Goal: Information Seeking & Learning: Compare options

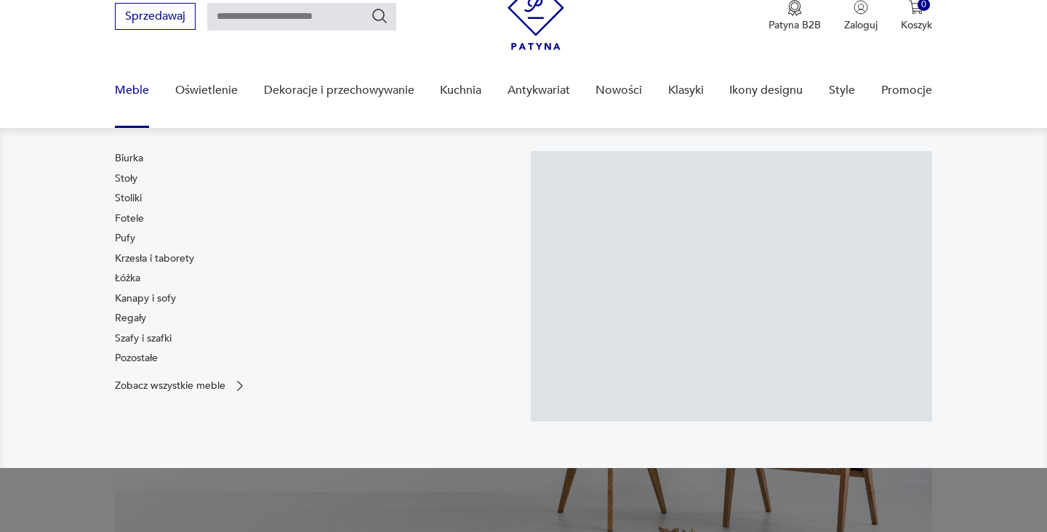
scroll to position [62, 0]
click at [134, 91] on link "Meble" at bounding box center [132, 91] width 34 height 56
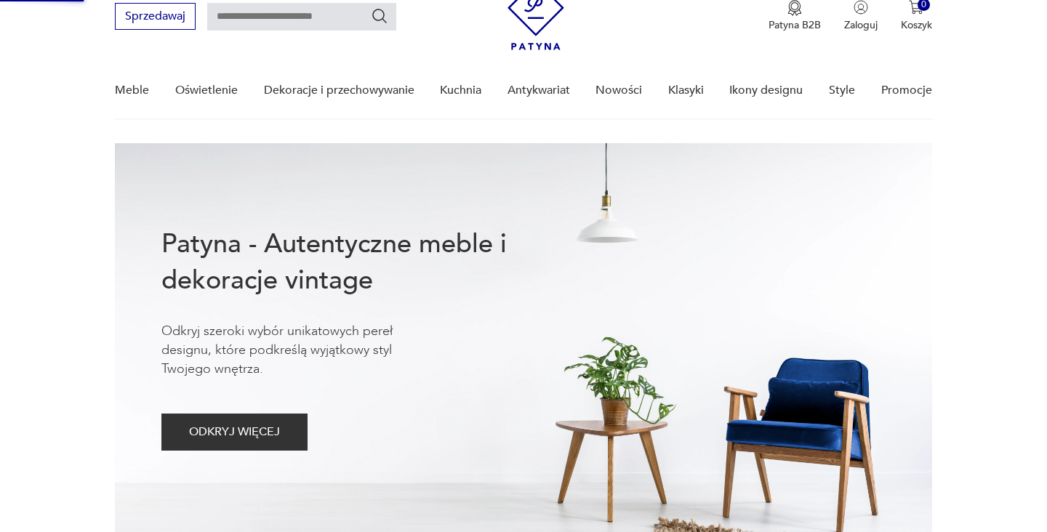
scroll to position [0, 0]
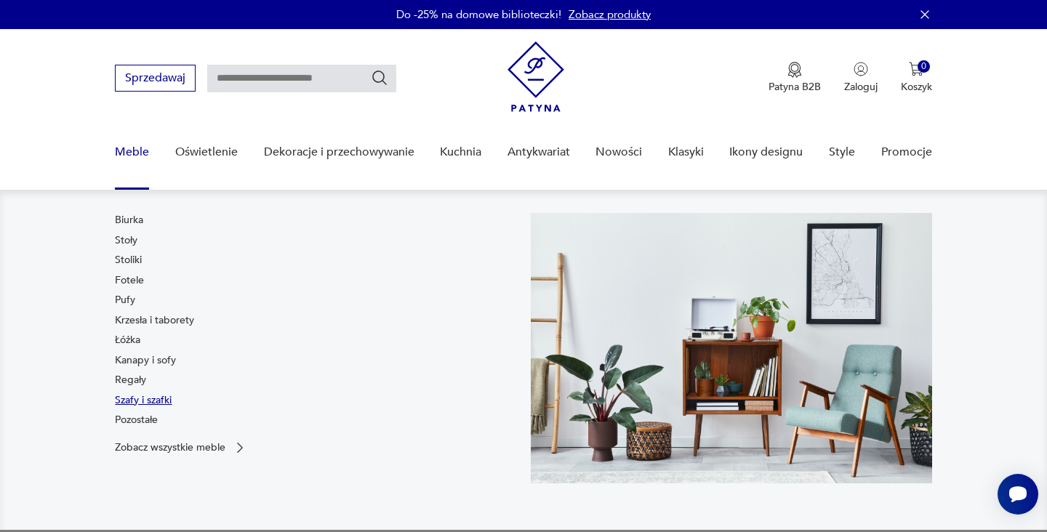
click at [164, 401] on link "Szafy i szafki" at bounding box center [143, 400] width 57 height 15
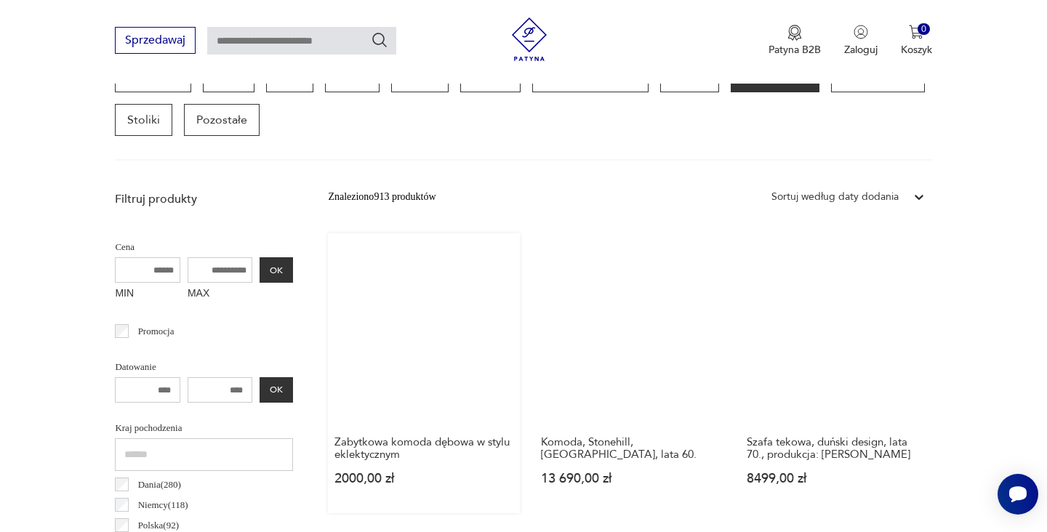
scroll to position [421, 0]
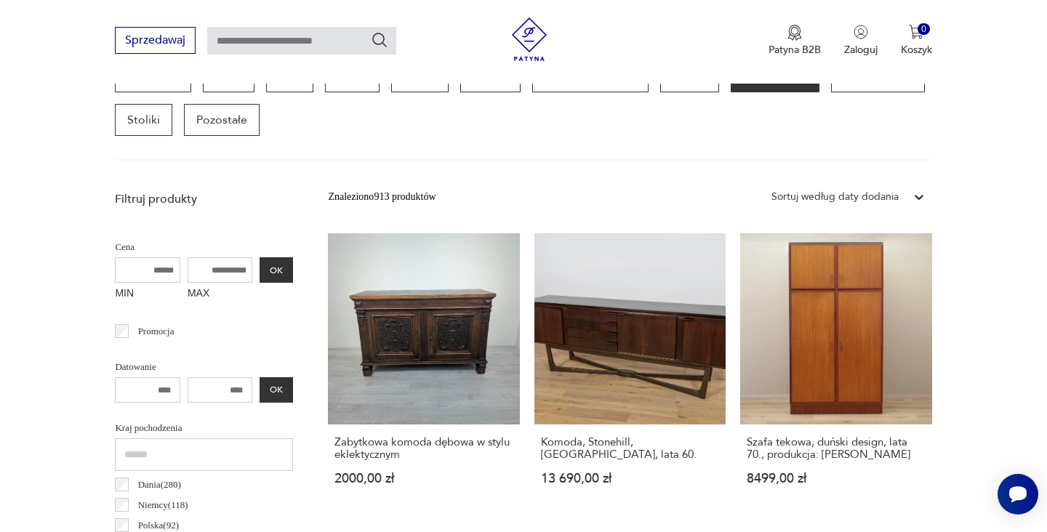
click at [923, 197] on icon at bounding box center [919, 197] width 15 height 15
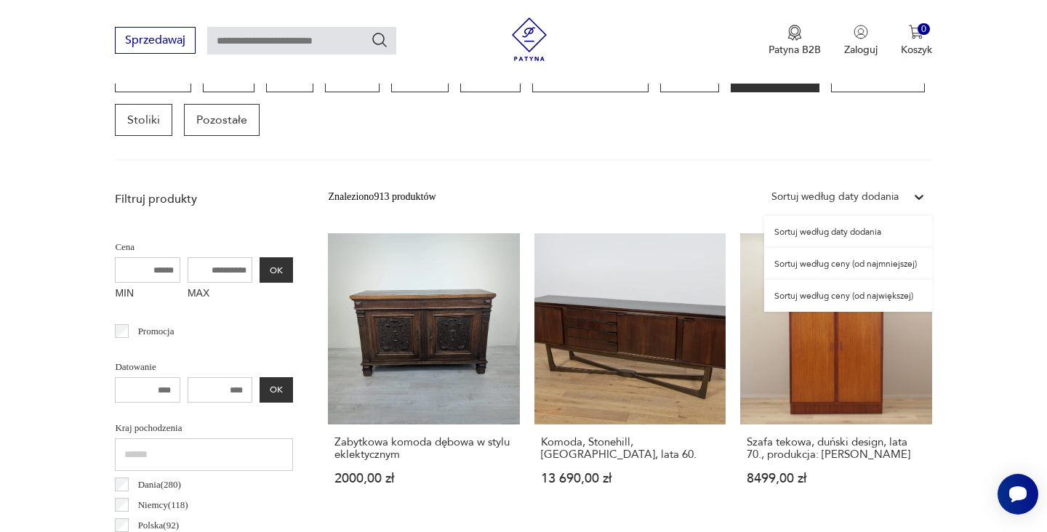
click at [884, 264] on div "Sortuj według ceny (od najmniejszej)" at bounding box center [848, 264] width 168 height 32
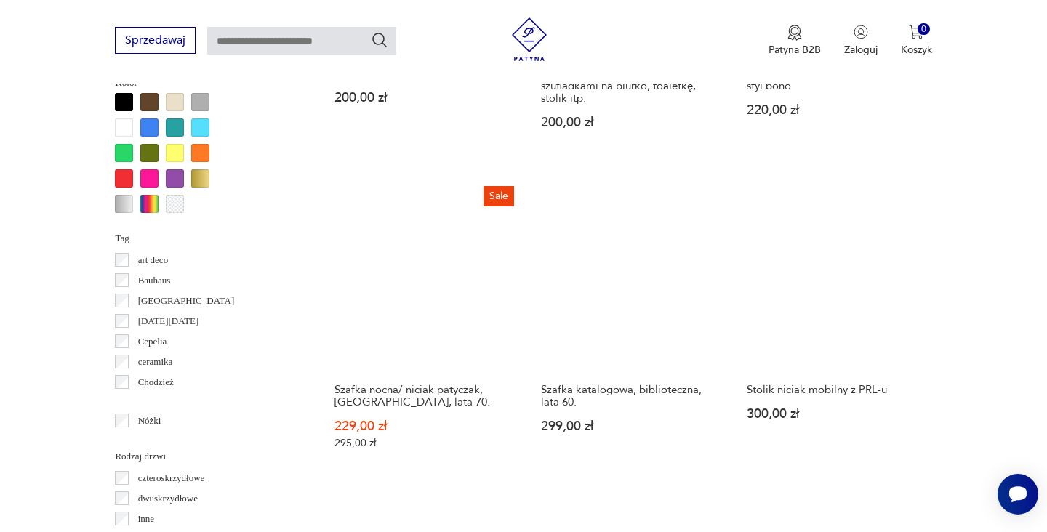
scroll to position [1397, 0]
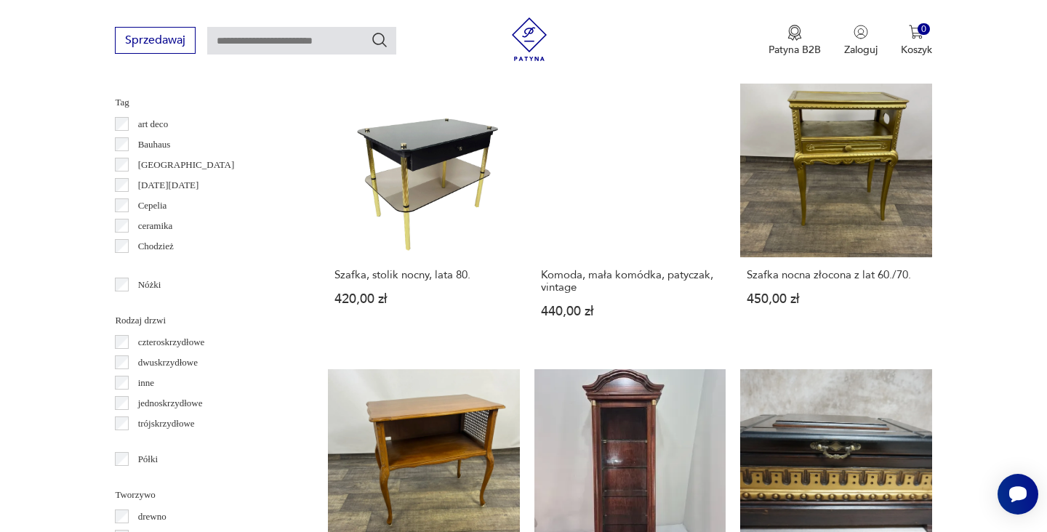
scroll to position [1541, 0]
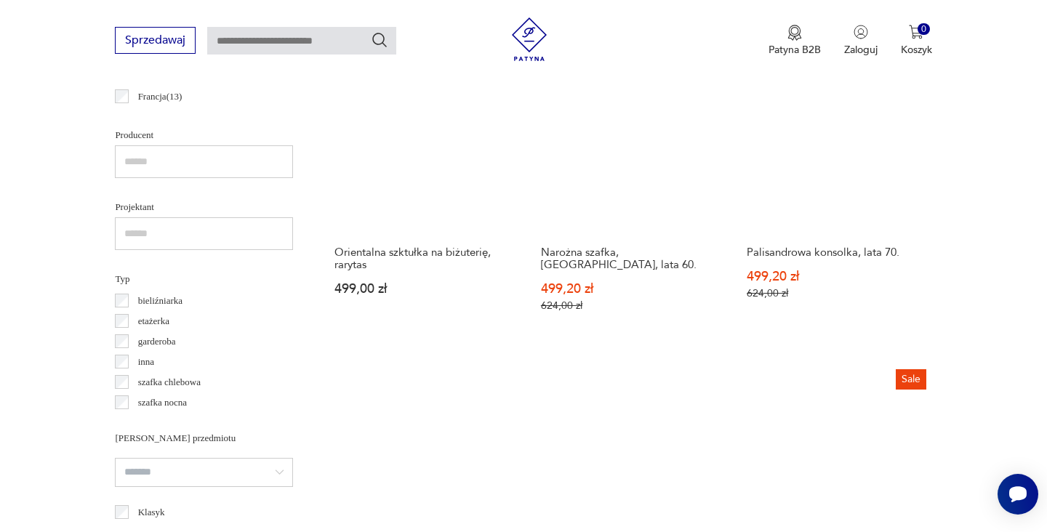
scroll to position [961, 0]
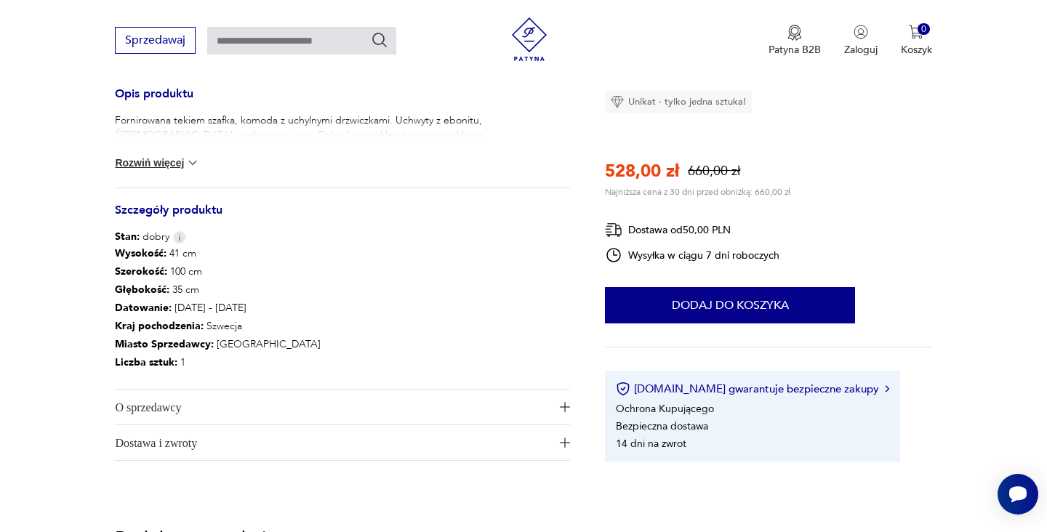
scroll to position [601, 0]
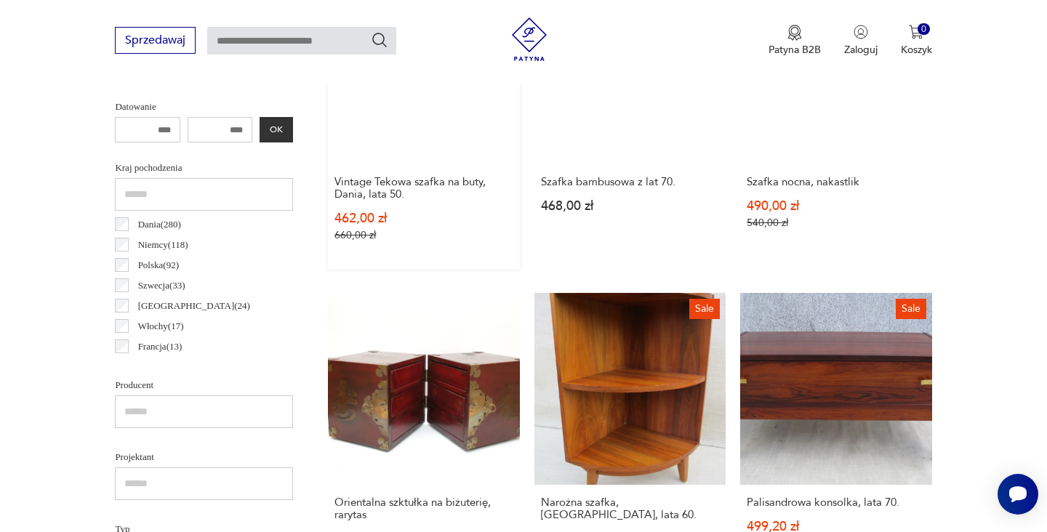
scroll to position [685, 0]
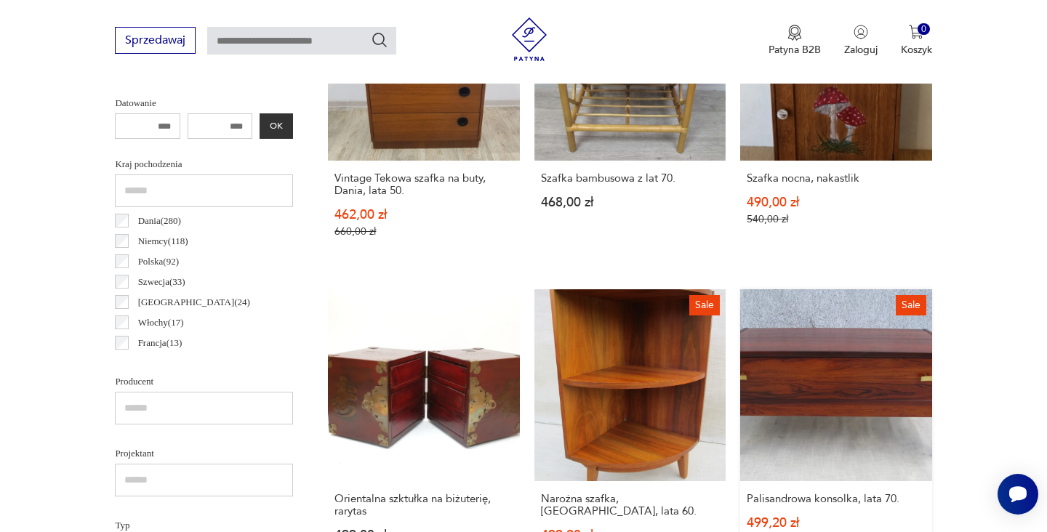
click at [740, 326] on link "Sale Palisandrowa konsolka, lata 70. 499,20 zł 624,00 zł" at bounding box center [835, 437] width 191 height 297
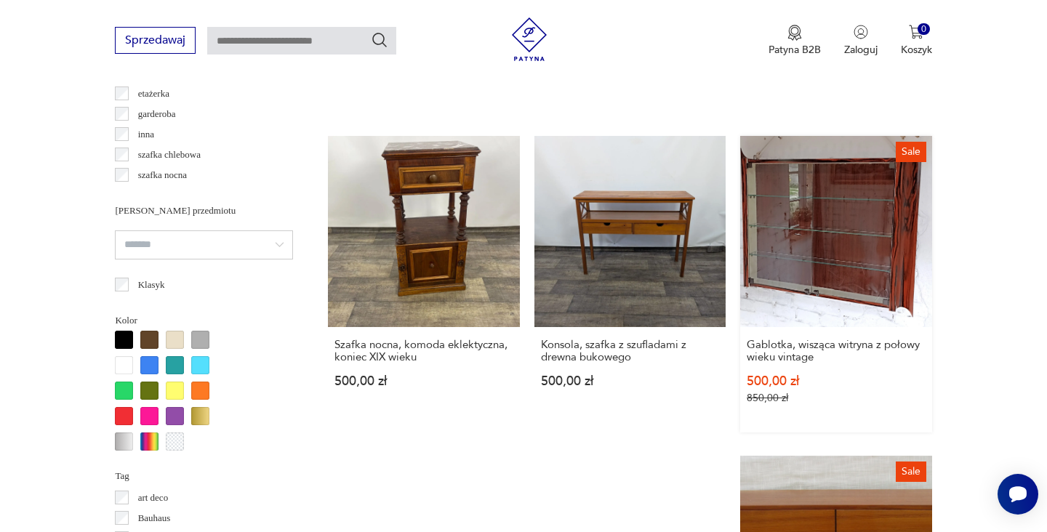
scroll to position [1624, 0]
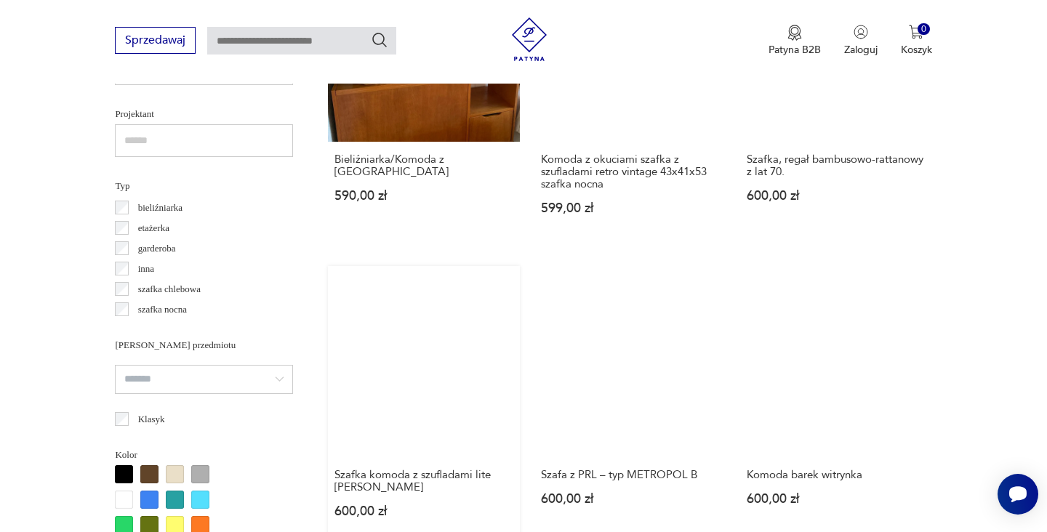
scroll to position [1309, 0]
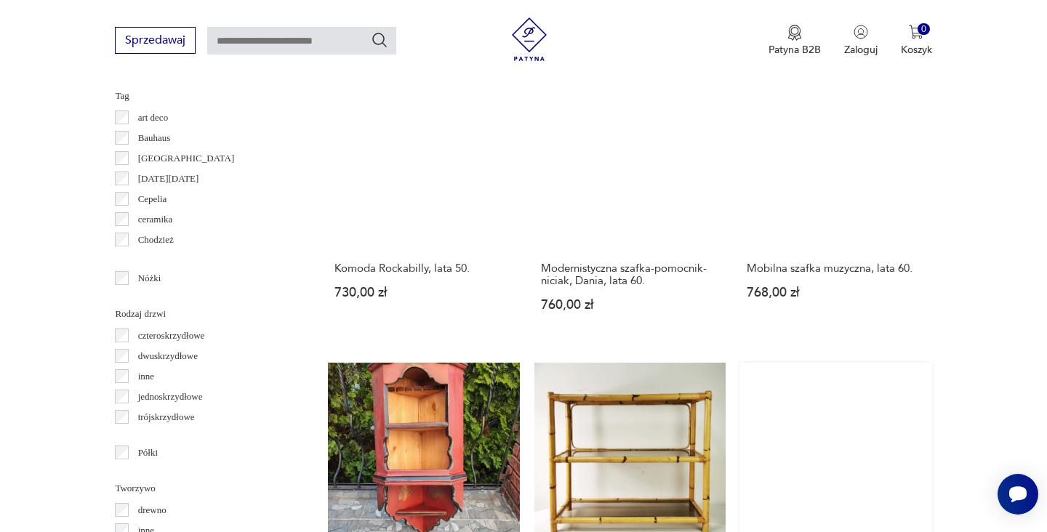
scroll to position [1613, 0]
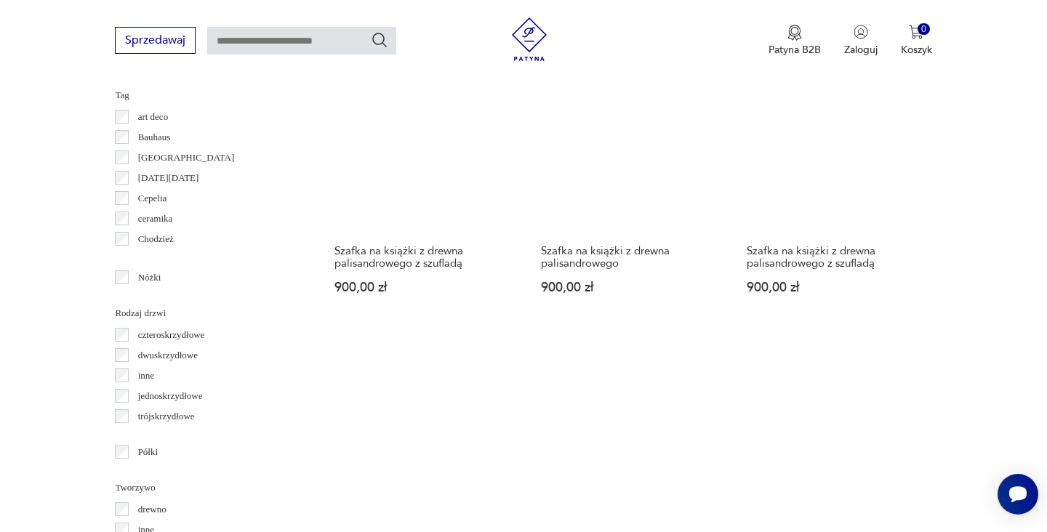
scroll to position [1509, 0]
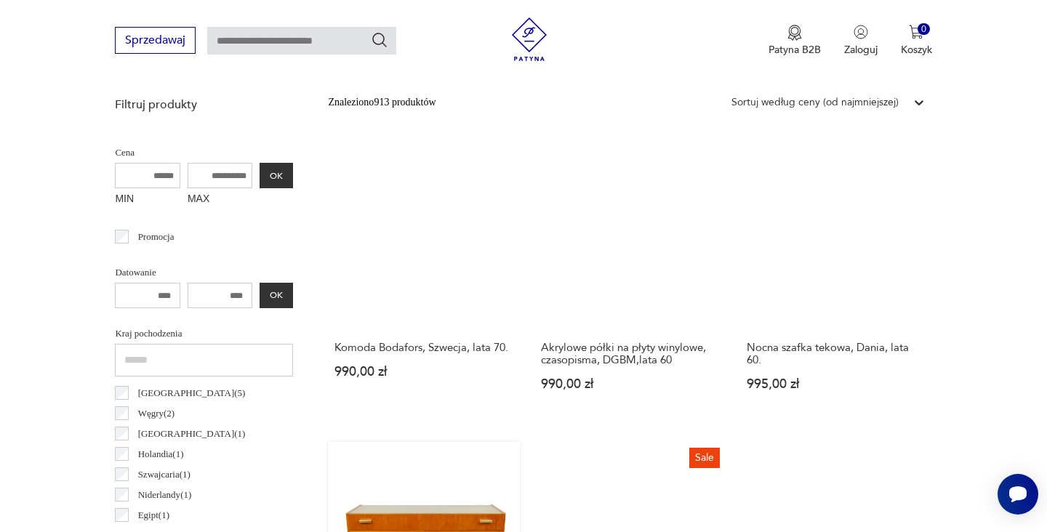
scroll to position [515, 0]
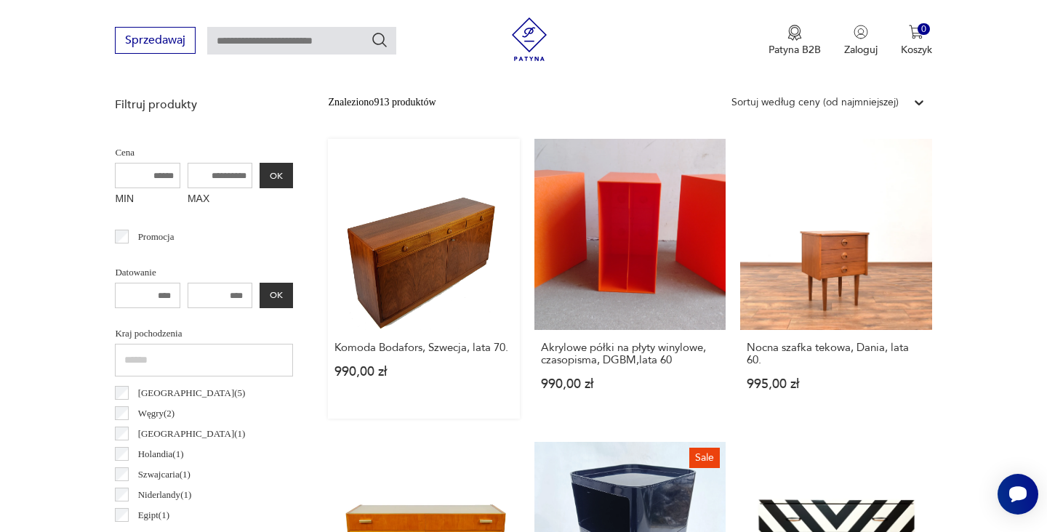
click at [379, 221] on link "Komoda Bodafors, Szwecja, lata 70. 990,00 zł" at bounding box center [423, 279] width 191 height 280
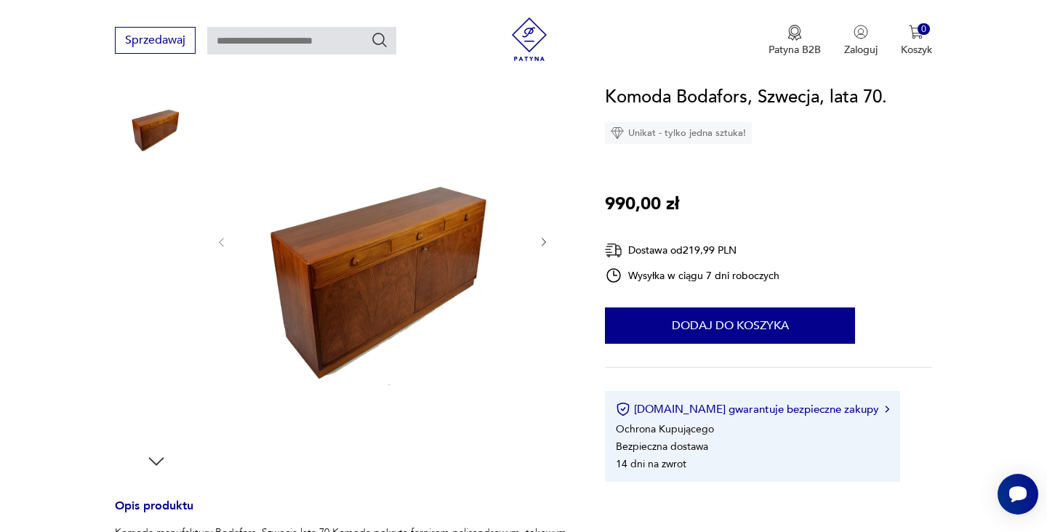
scroll to position [77, 0]
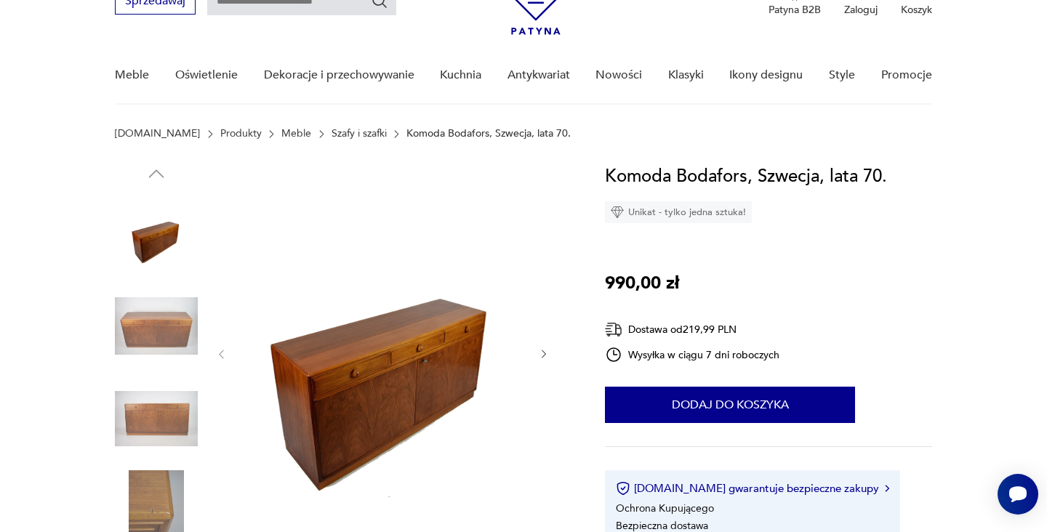
click at [140, 422] on img at bounding box center [156, 418] width 83 height 83
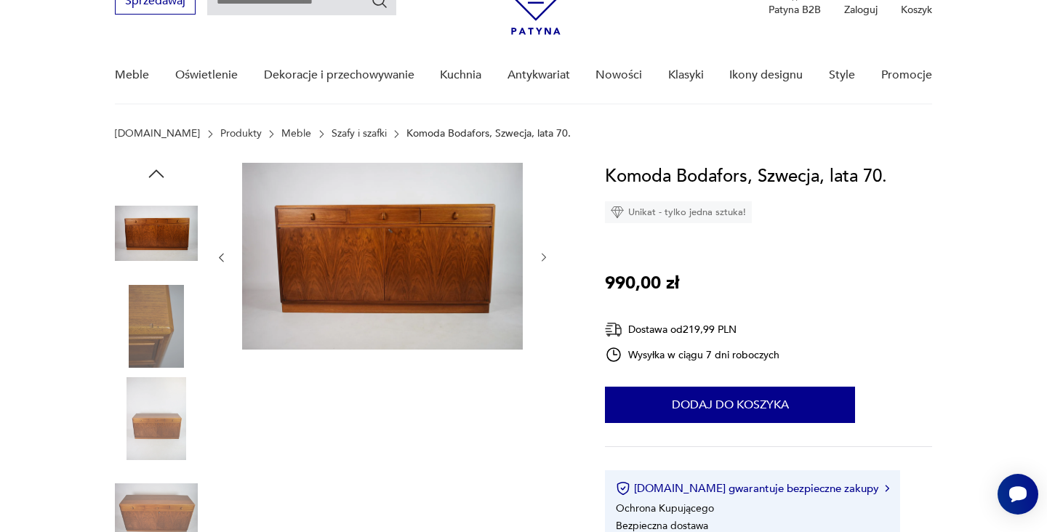
click at [374, 282] on img at bounding box center [382, 256] width 281 height 187
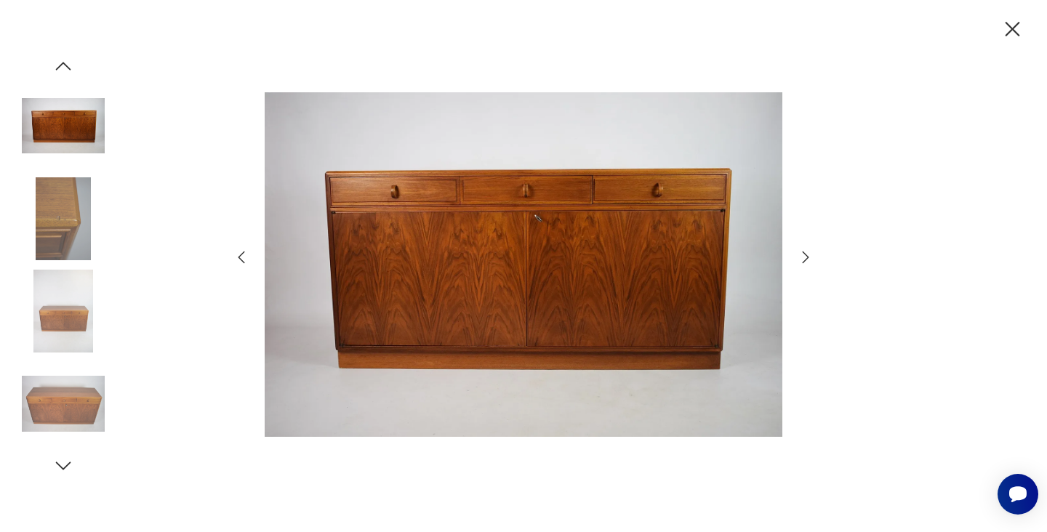
click at [806, 251] on icon "button" at bounding box center [805, 257] width 17 height 17
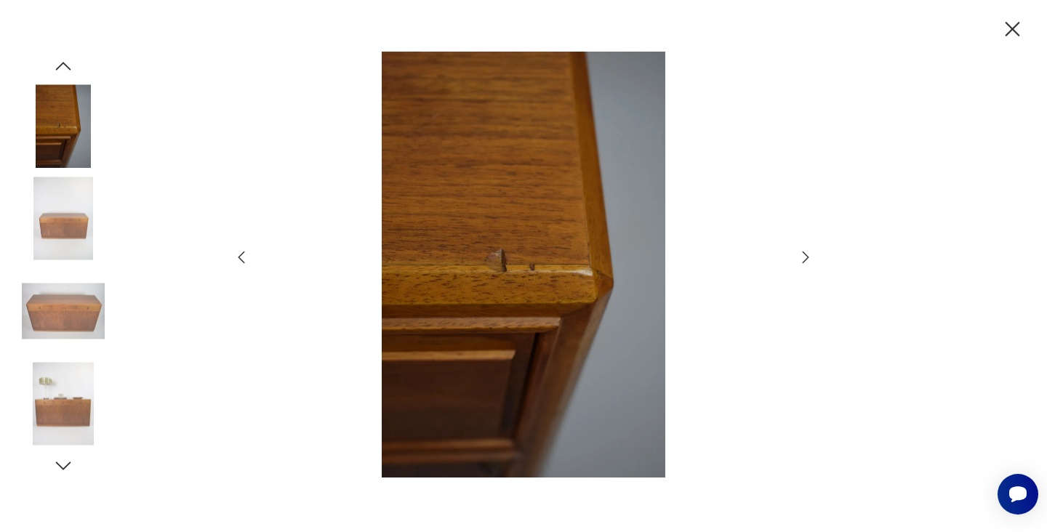
click at [806, 251] on icon "button" at bounding box center [805, 257] width 17 height 17
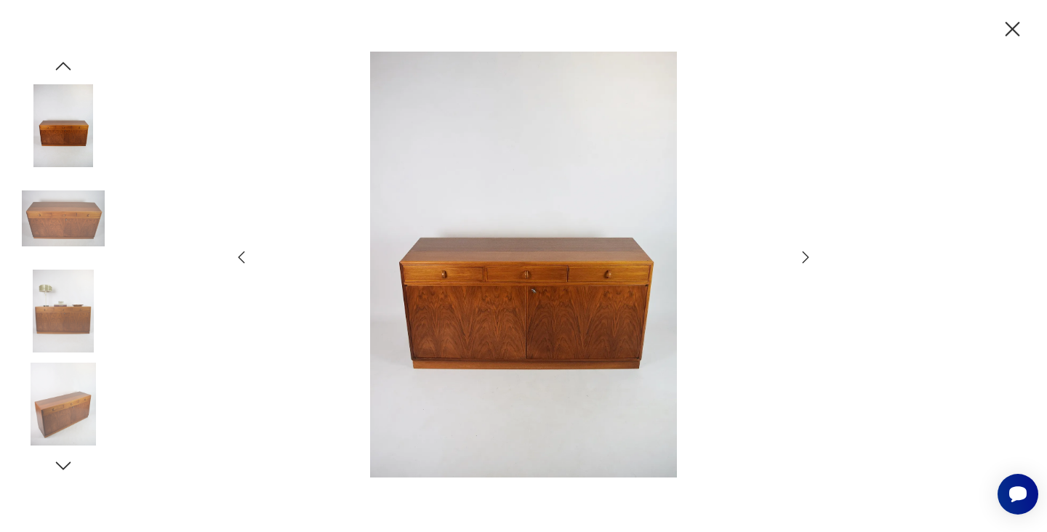
click at [1011, 23] on icon "button" at bounding box center [1012, 29] width 25 height 25
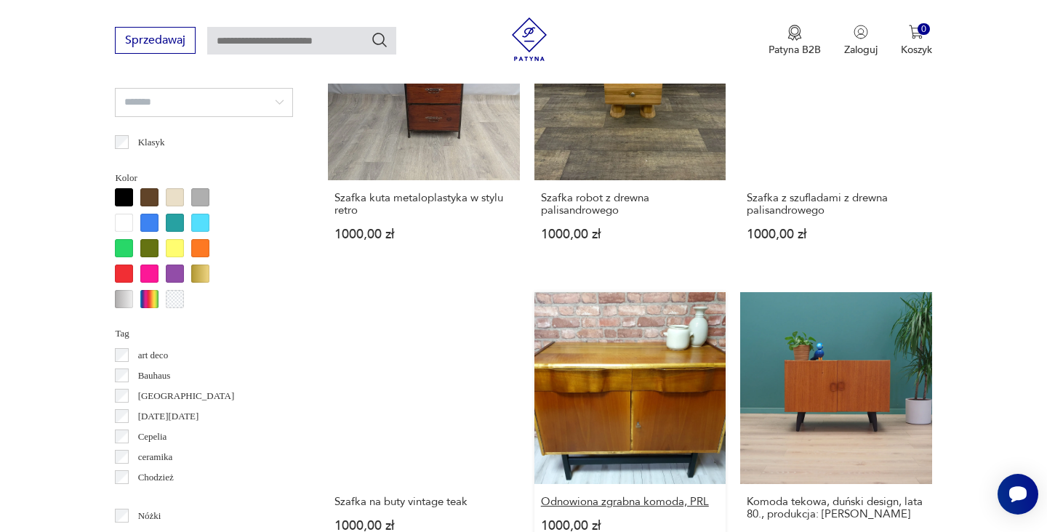
scroll to position [1313, 0]
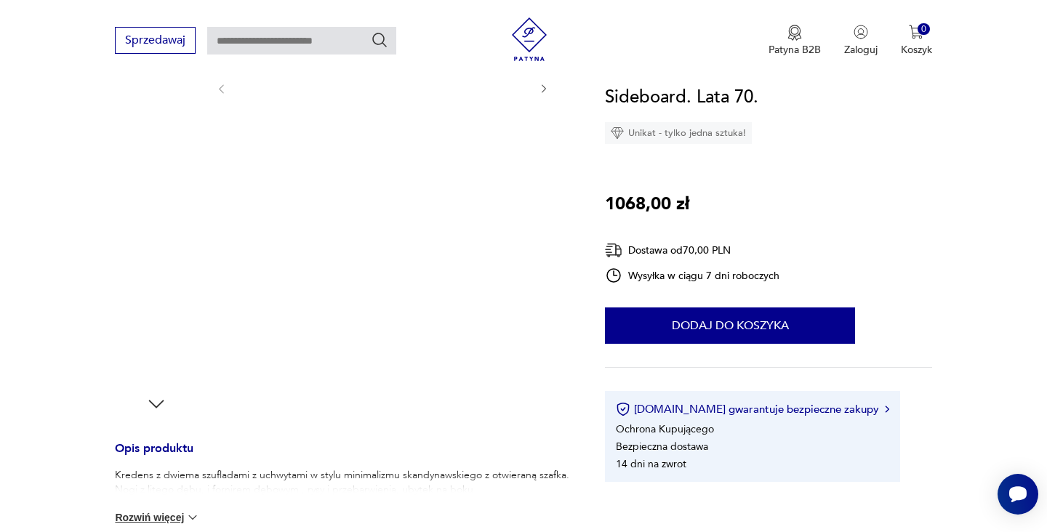
scroll to position [252, 0]
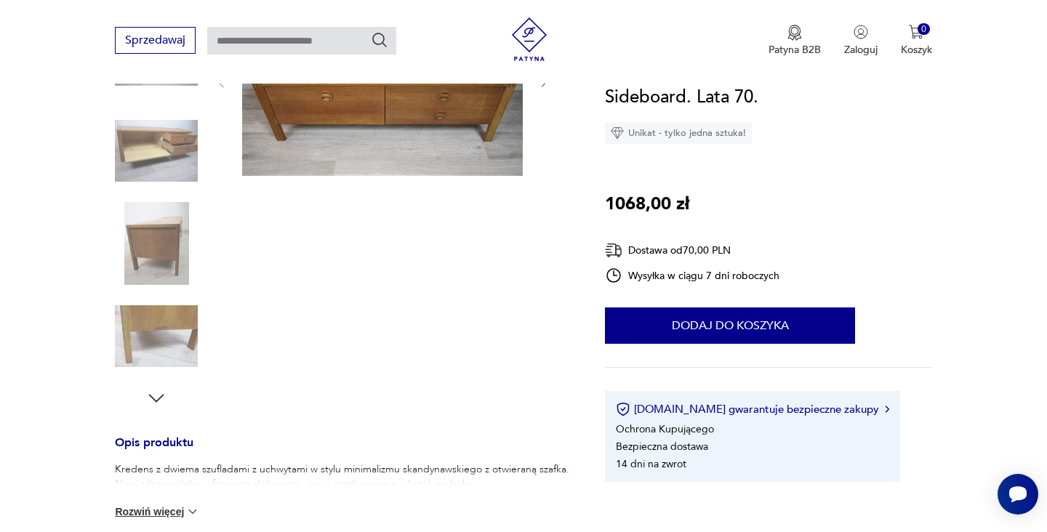
click at [158, 397] on icon "button" at bounding box center [156, 399] width 22 height 22
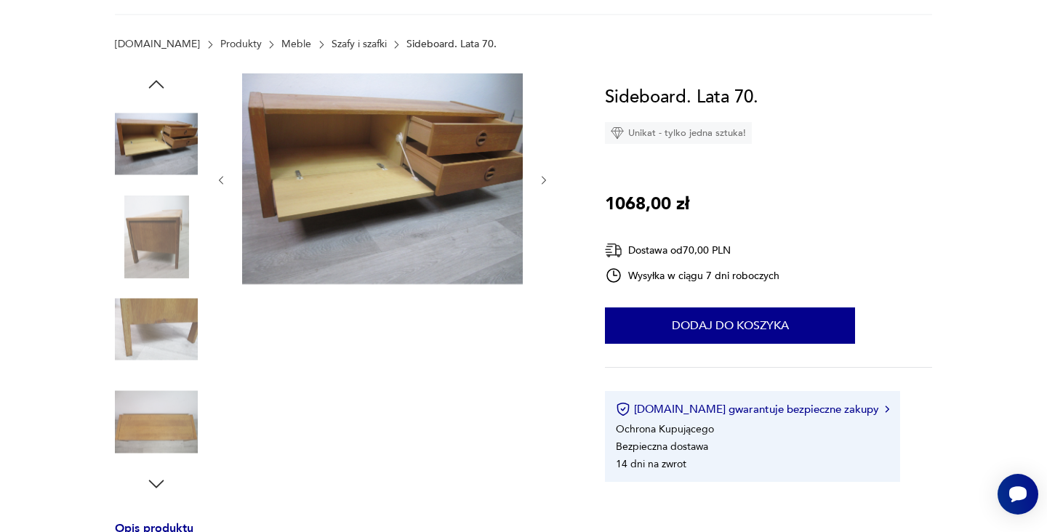
scroll to position [106, 0]
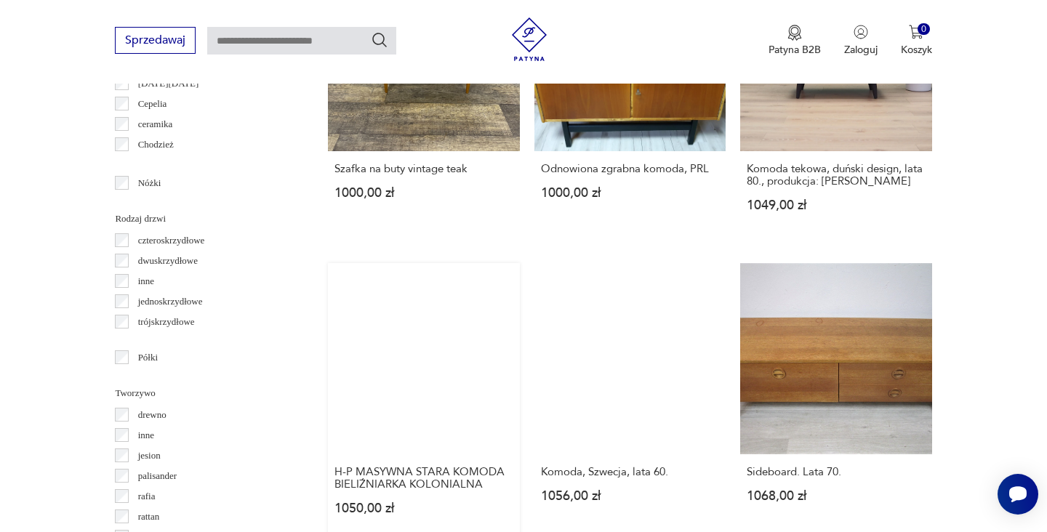
scroll to position [1653, 0]
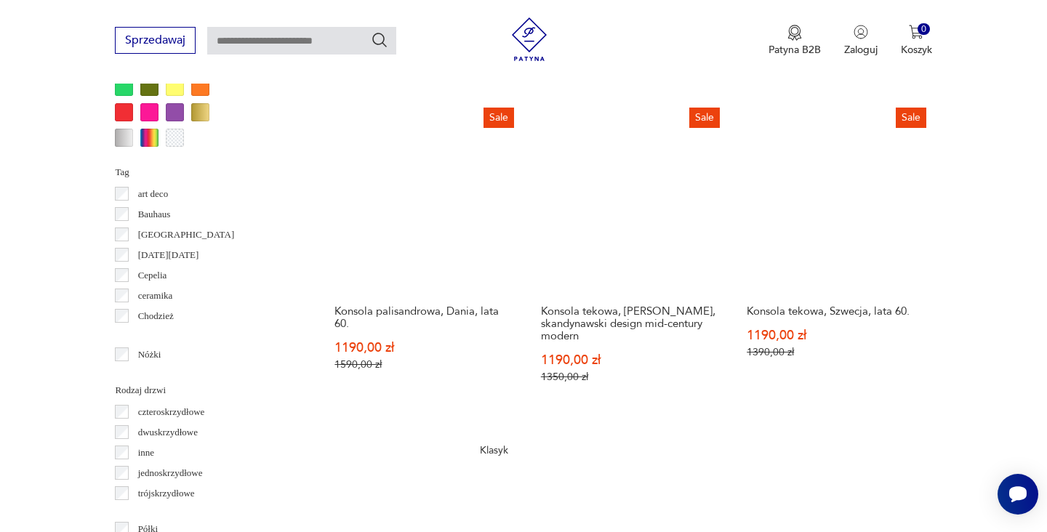
scroll to position [1685, 0]
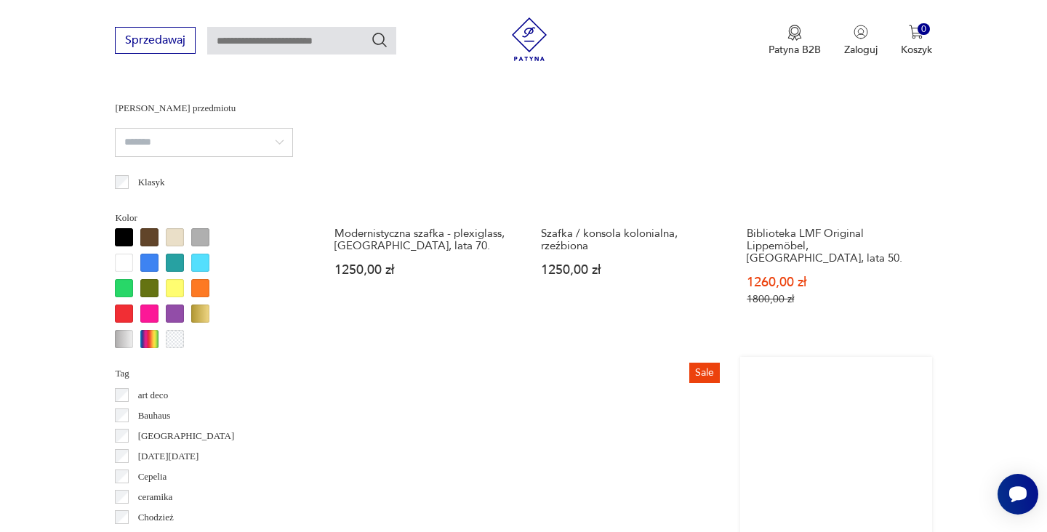
scroll to position [1369, 0]
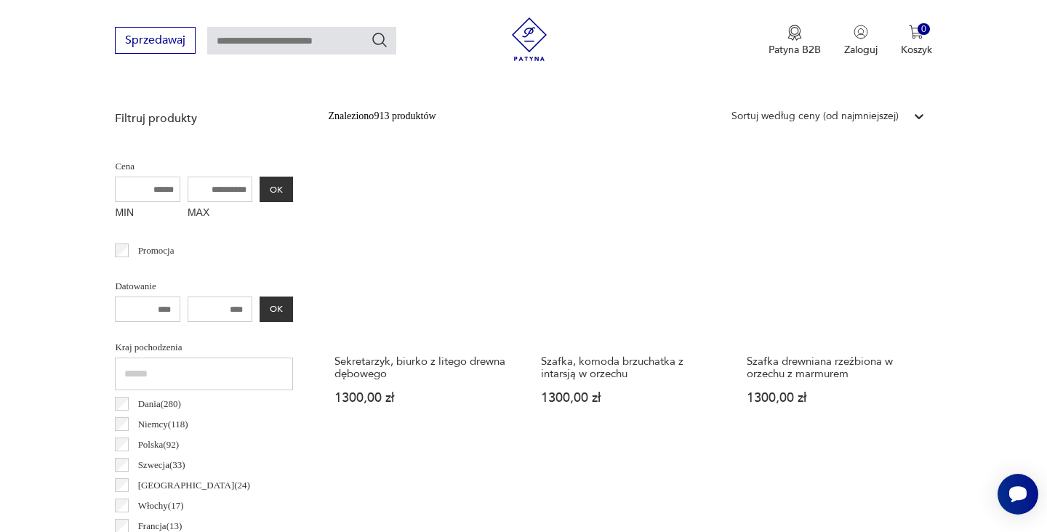
scroll to position [479, 0]
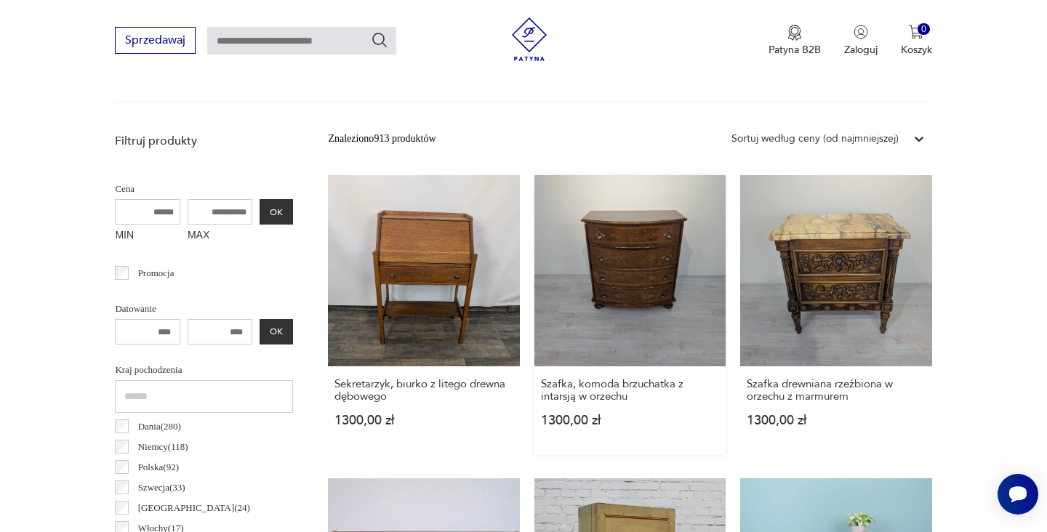
click at [537, 242] on link "Szafka, komoda brzuchatka z intarsją w orzechu 1300,00 zł" at bounding box center [629, 315] width 191 height 280
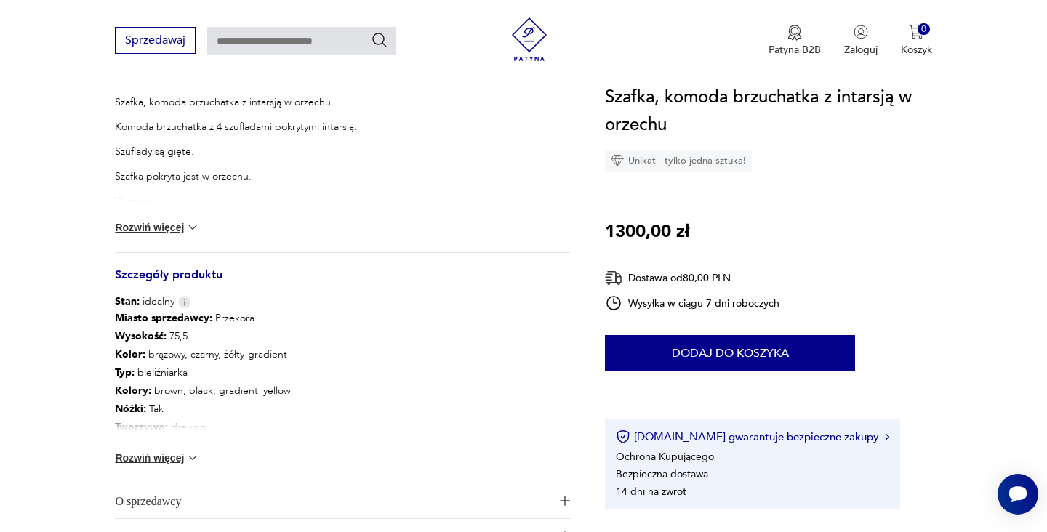
scroll to position [625, 0]
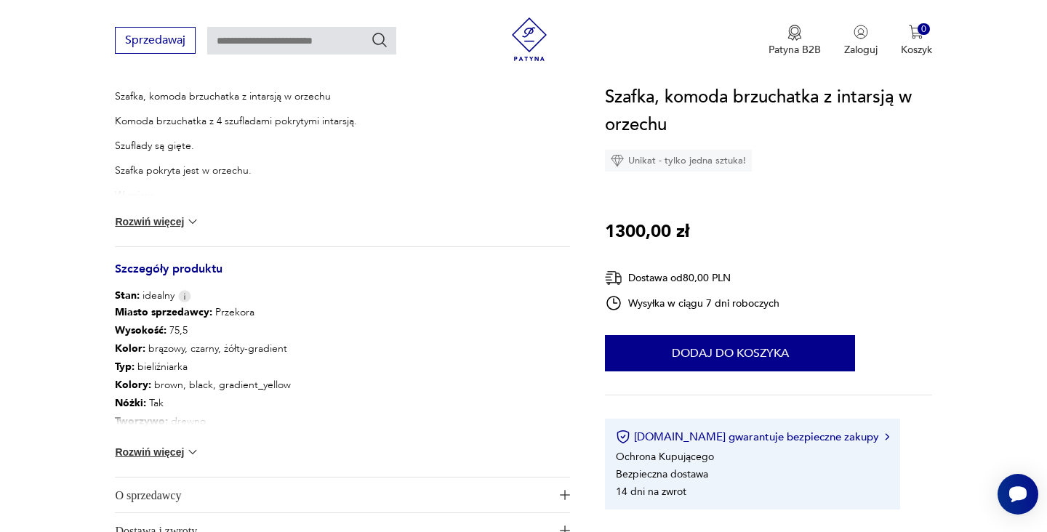
click at [190, 451] on img at bounding box center [192, 452] width 15 height 15
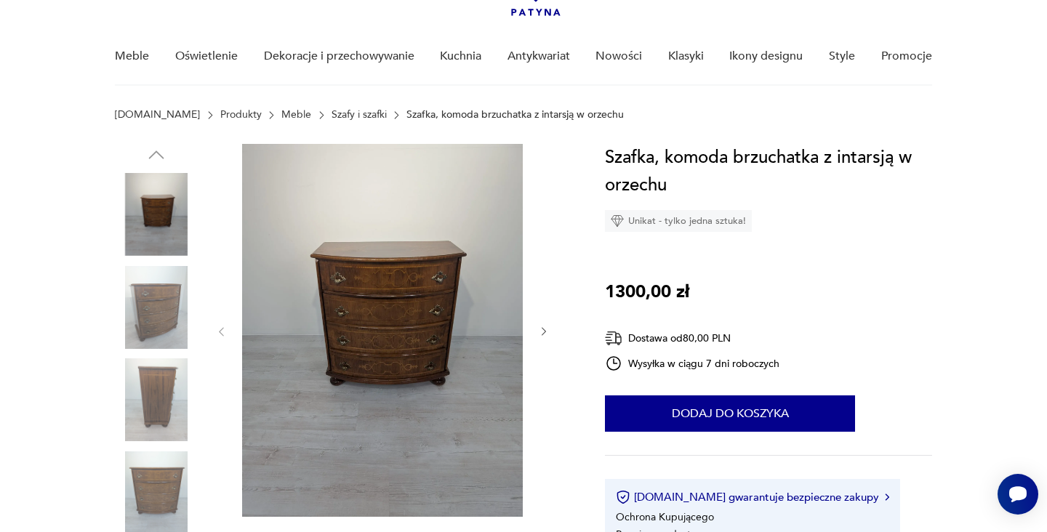
scroll to position [198, 0]
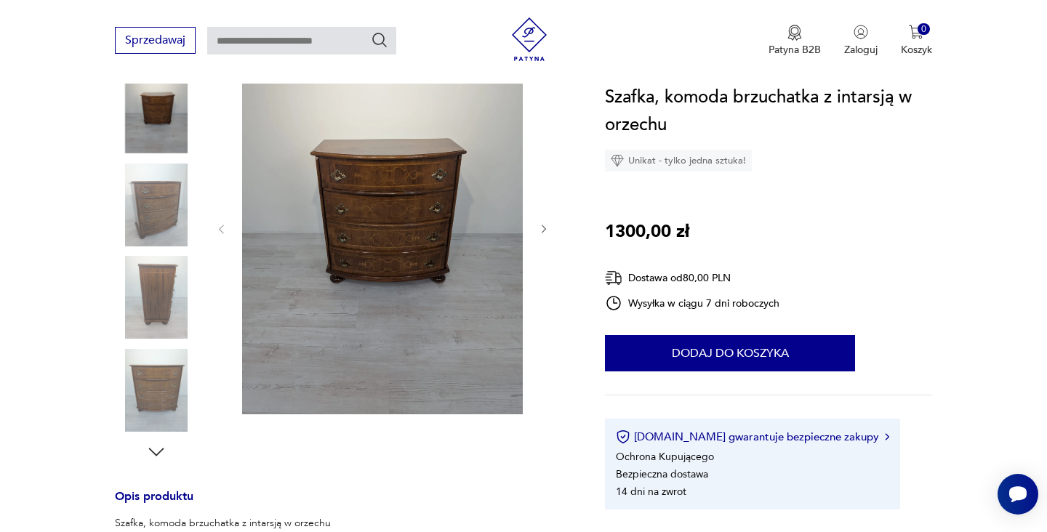
click at [164, 388] on img at bounding box center [156, 390] width 83 height 83
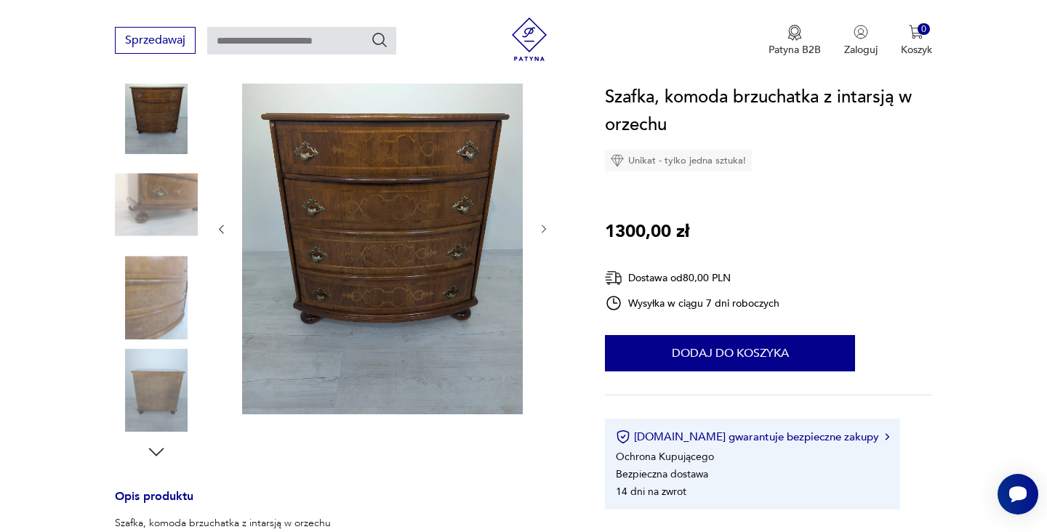
click at [390, 291] on img at bounding box center [382, 227] width 281 height 373
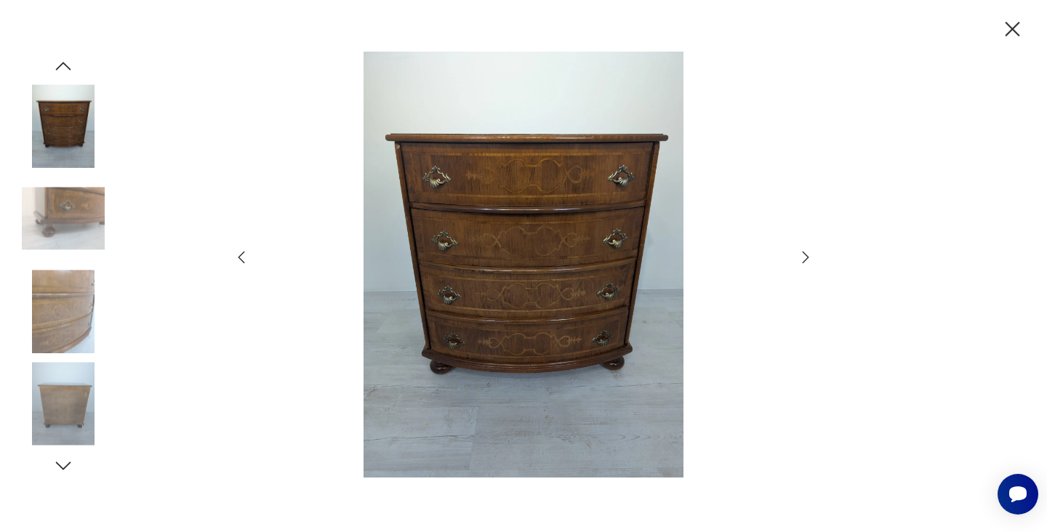
click at [808, 256] on icon "button" at bounding box center [805, 257] width 17 height 17
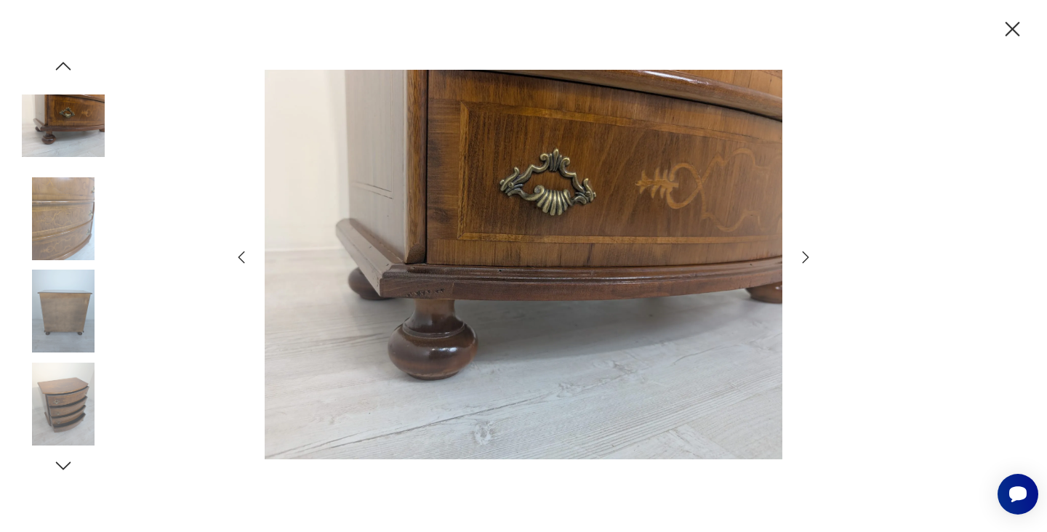
click at [808, 256] on icon "button" at bounding box center [805, 257] width 17 height 17
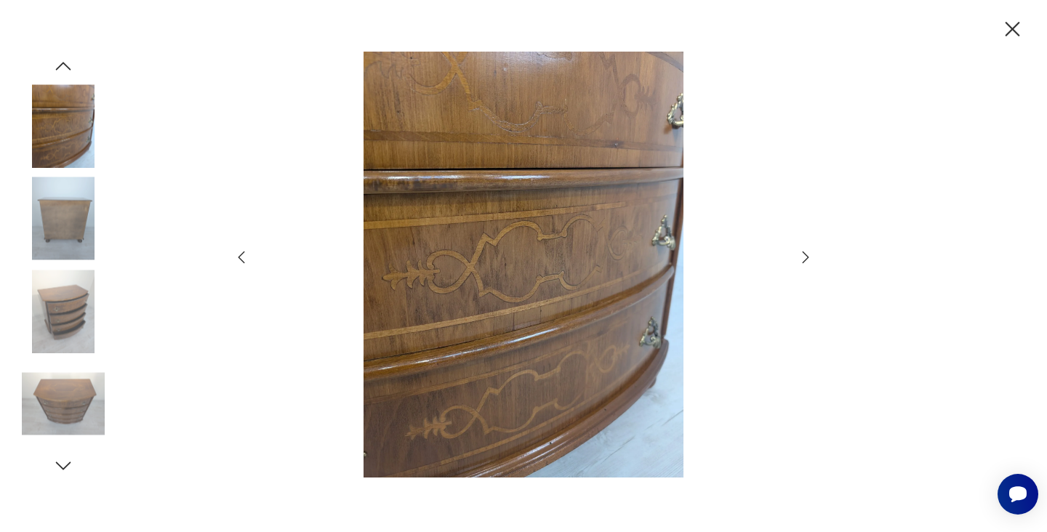
click at [808, 256] on icon "button" at bounding box center [805, 257] width 17 height 17
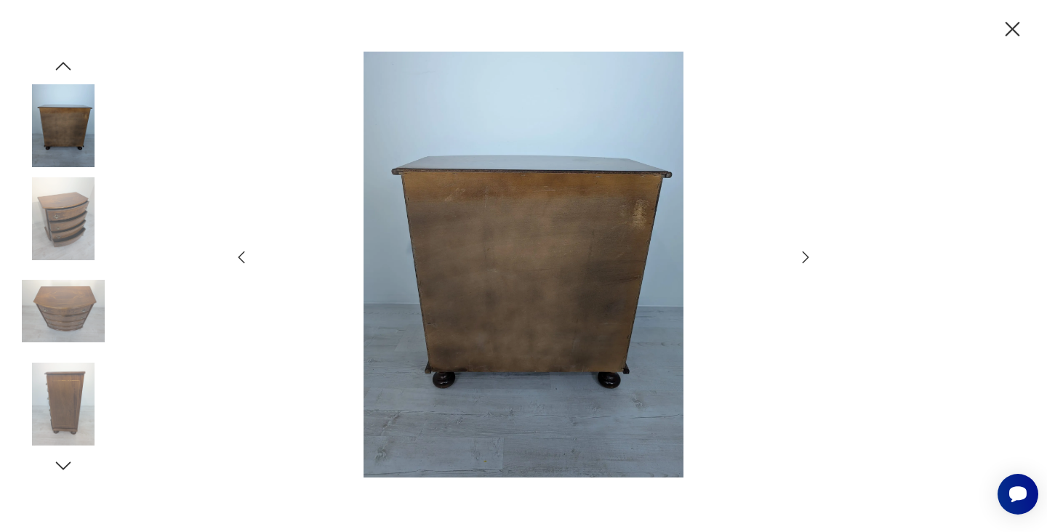
click at [808, 256] on icon "button" at bounding box center [805, 257] width 17 height 17
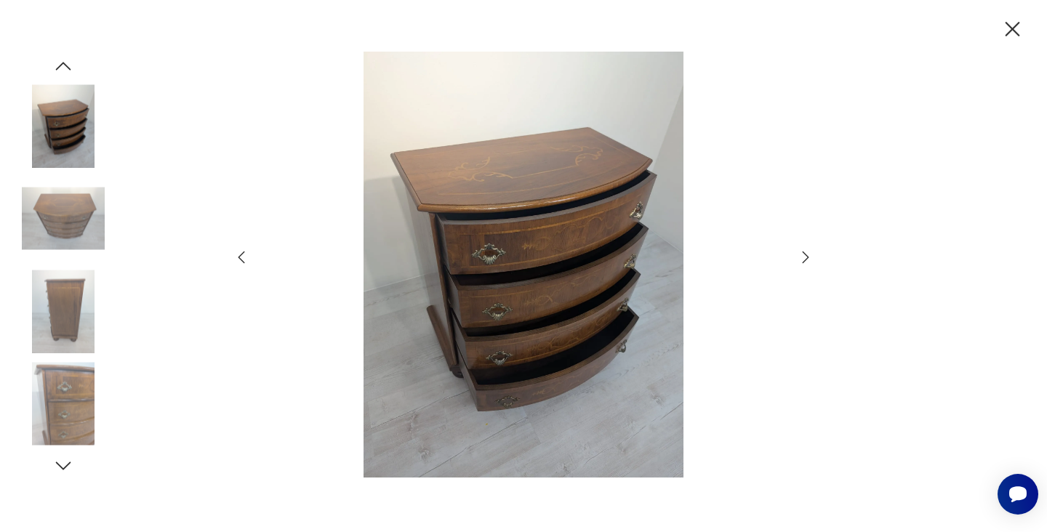
click at [808, 256] on icon "button" at bounding box center [805, 257] width 17 height 17
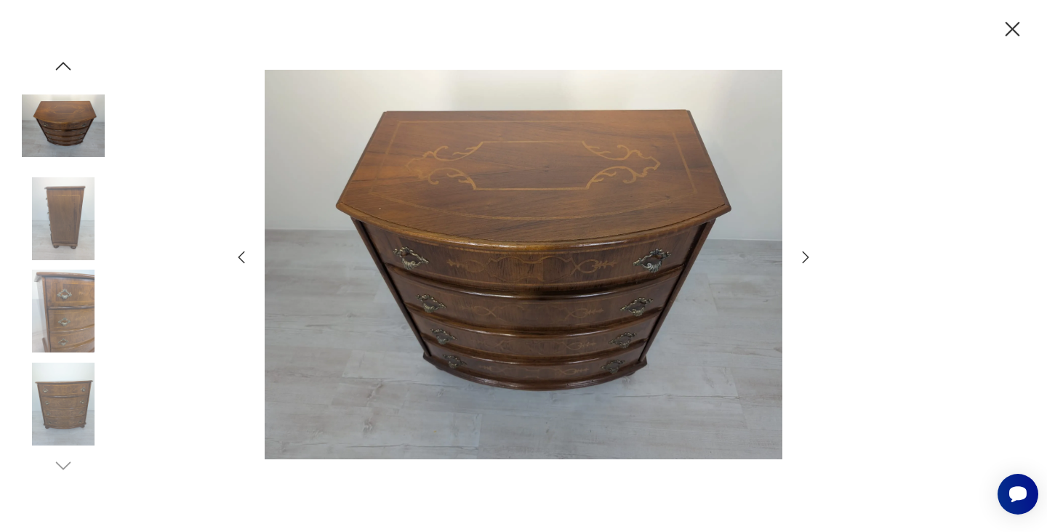
click at [808, 256] on icon "button" at bounding box center [805, 257] width 17 height 17
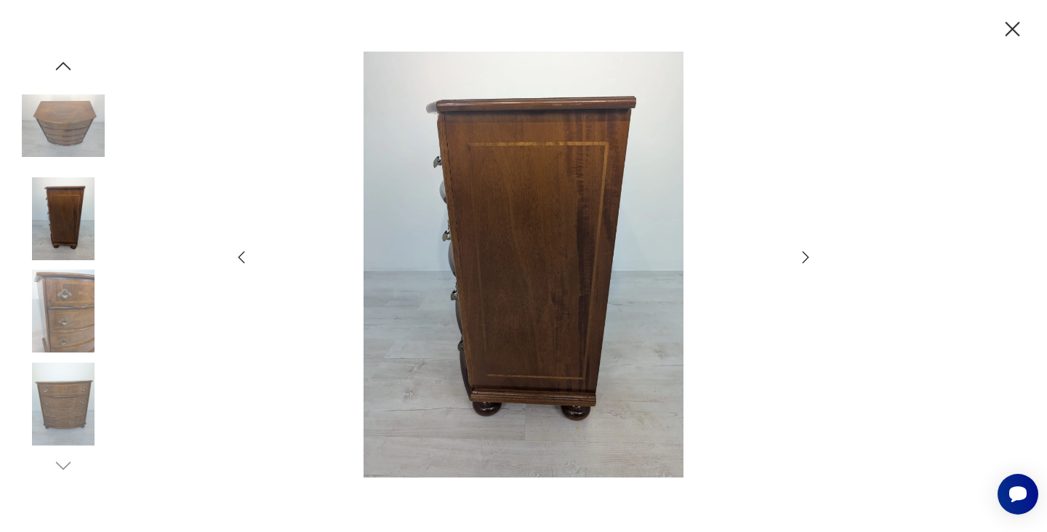
click at [1016, 30] on icon "button" at bounding box center [1012, 29] width 25 height 25
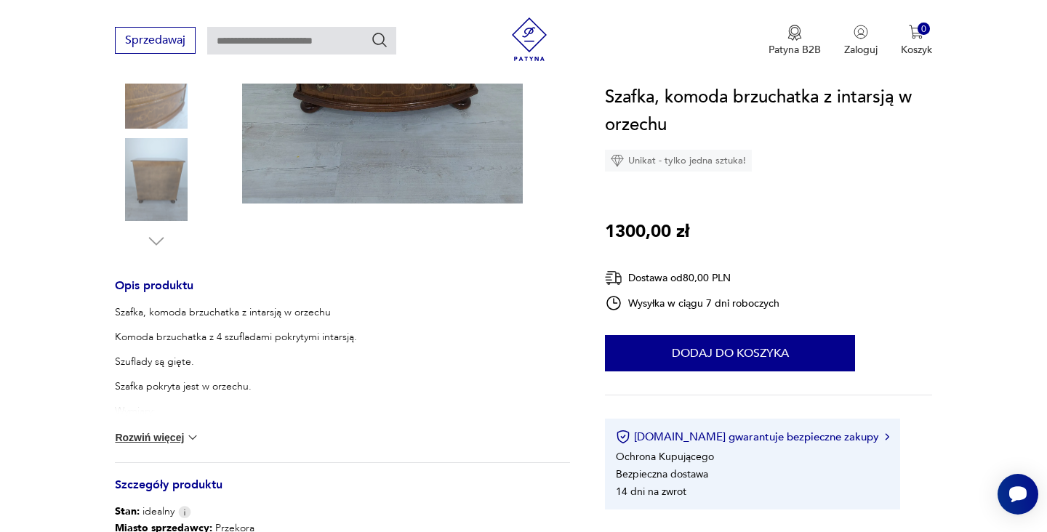
scroll to position [534, 0]
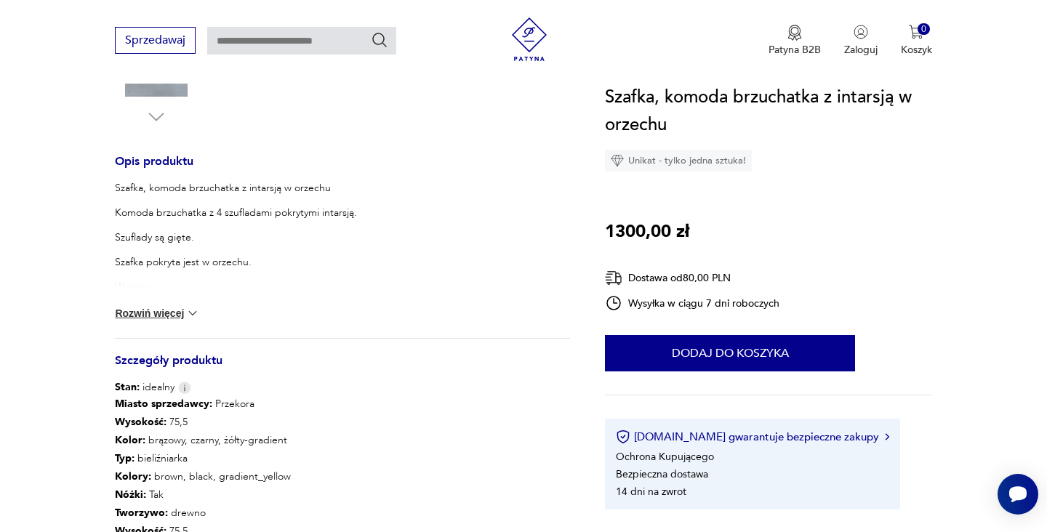
click at [193, 311] on img at bounding box center [192, 313] width 15 height 15
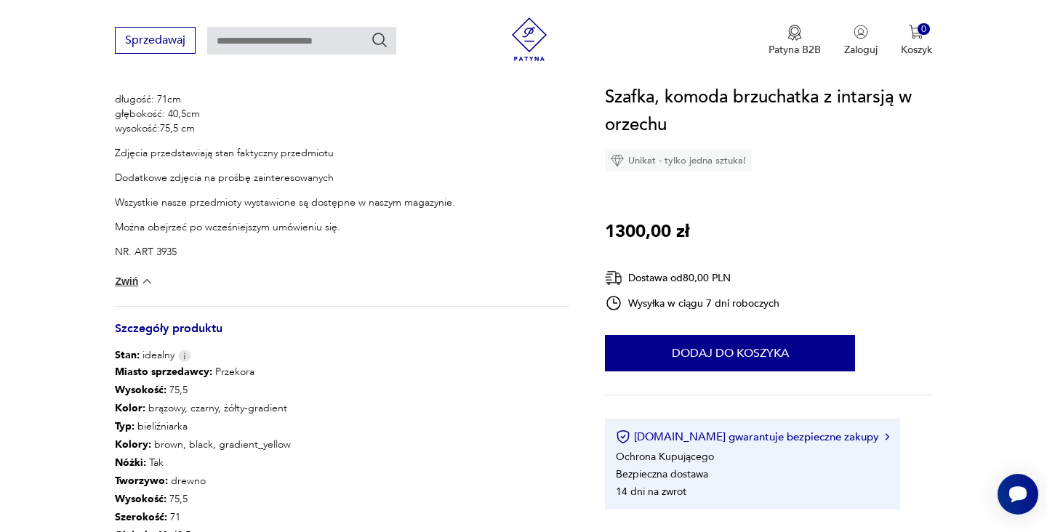
scroll to position [852, 0]
